Goal: Register for event/course

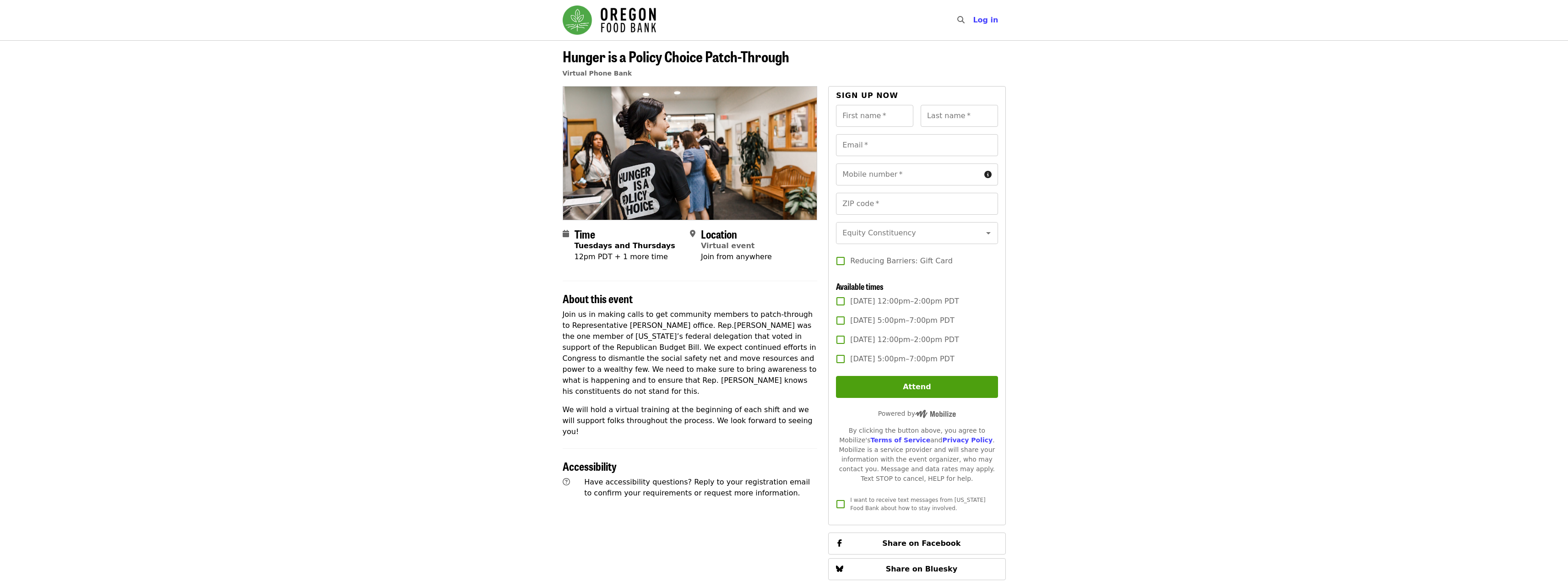
click at [628, 257] on div "12pm PDT + 1 more time" at bounding box center [624, 257] width 101 height 11
drag, startPoint x: 791, startPoint y: 338, endPoint x: 600, endPoint y: 319, distance: 191.9
click at [545, 315] on article "Hunger is a Policy Choice Patch-Through Virtual Phone Bank Time Tuesdays and Th…" at bounding box center [784, 361] width 1568 height 642
copy p "Join us in making calls to get community members to patch-through to Representa…"
click at [613, 65] on span "Hunger is a Policy Choice Patch-Through" at bounding box center [676, 56] width 227 height 22
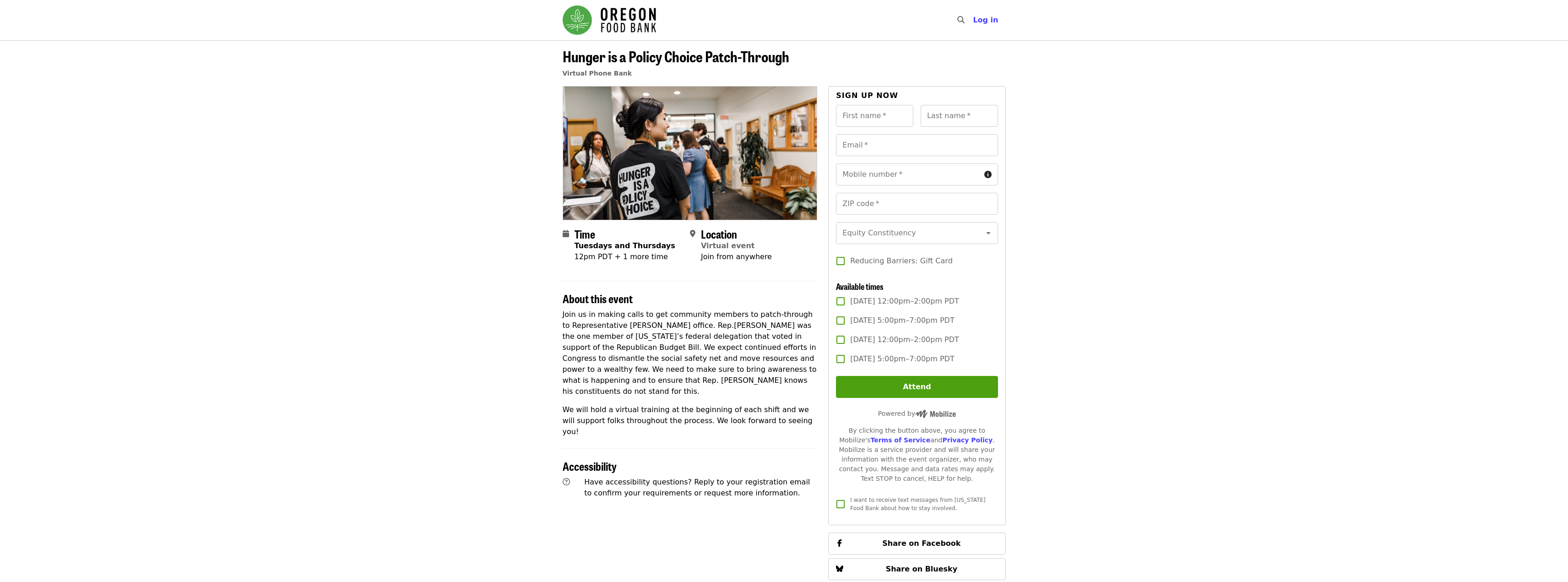
click at [612, 56] on span "Hunger is a Policy Choice Patch-Through" at bounding box center [676, 56] width 227 height 22
copy span "Hunger is a Policy Choice Patch-Through"
